Goal: Task Accomplishment & Management: Use online tool/utility

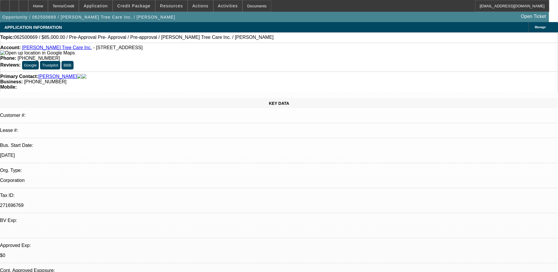
select select "0"
select select "0.1"
select select "5"
select select "0"
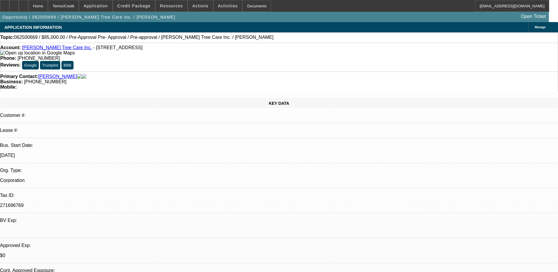
select select "0"
select select "0.1"
select select "5"
select select "0"
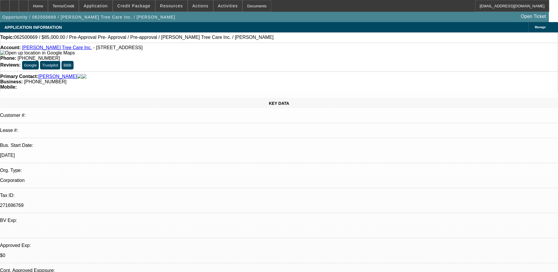
select select "0.1"
select select "5"
